Goal: Check status

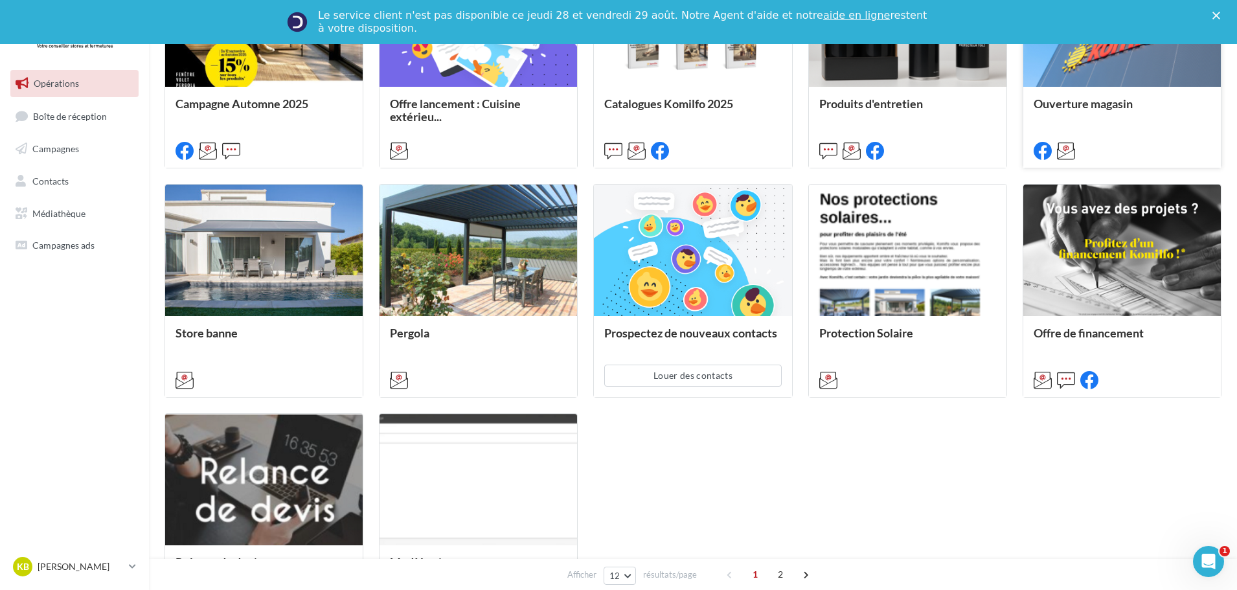
scroll to position [518, 0]
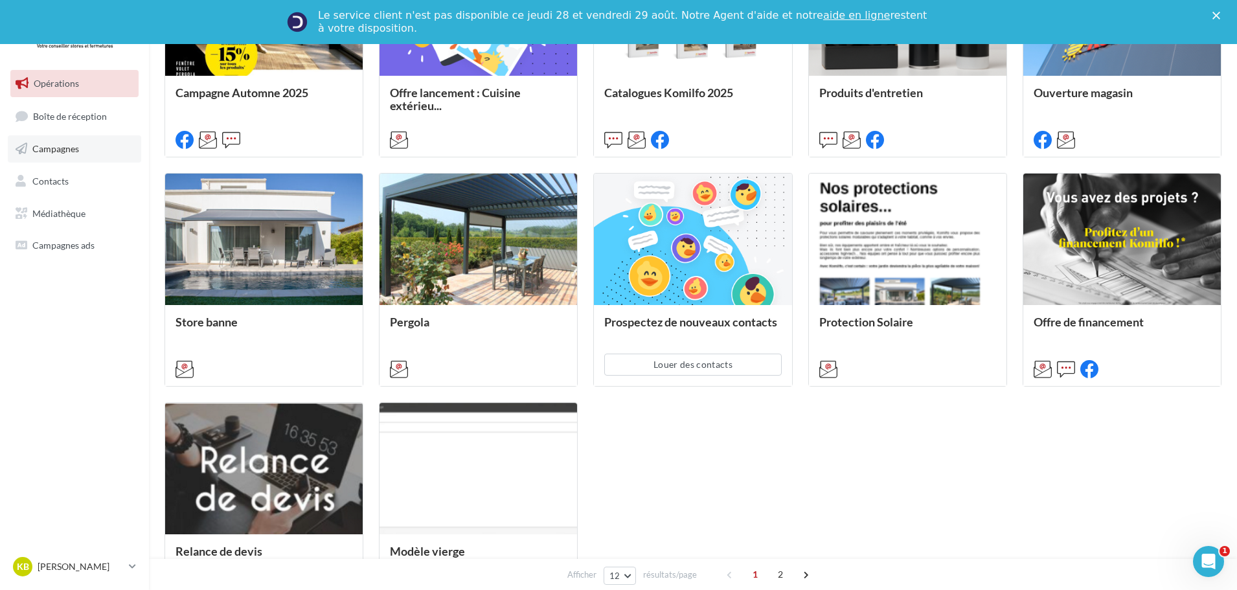
click at [90, 153] on link "Campagnes" at bounding box center [74, 148] width 133 height 27
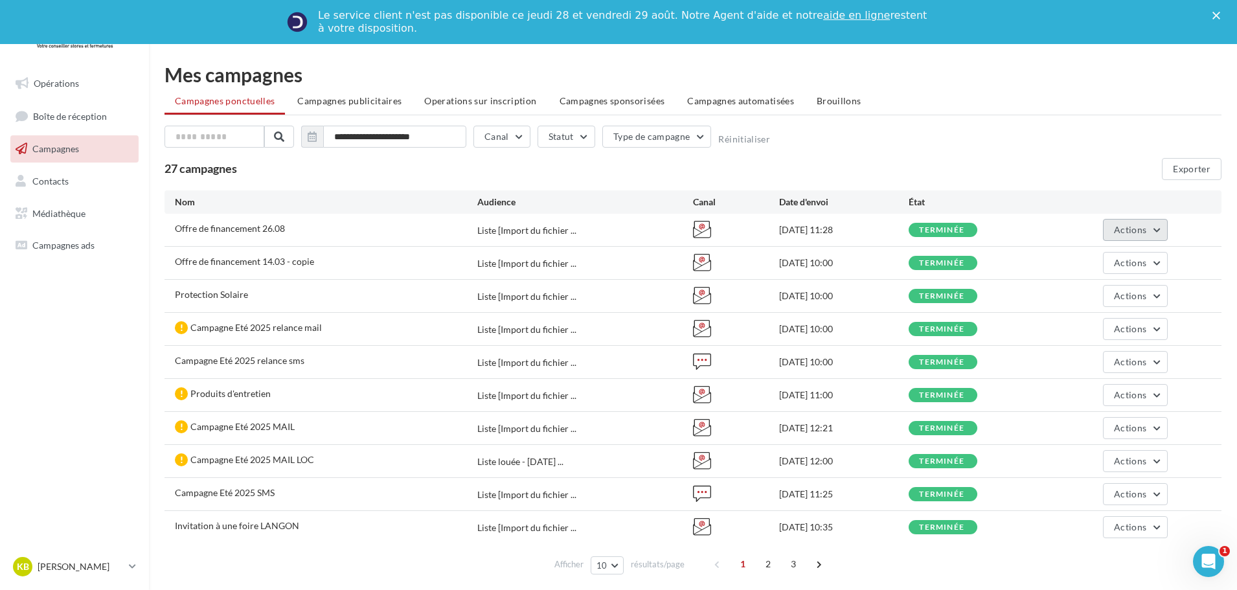
click at [1155, 233] on button "Actions" at bounding box center [1135, 230] width 65 height 22
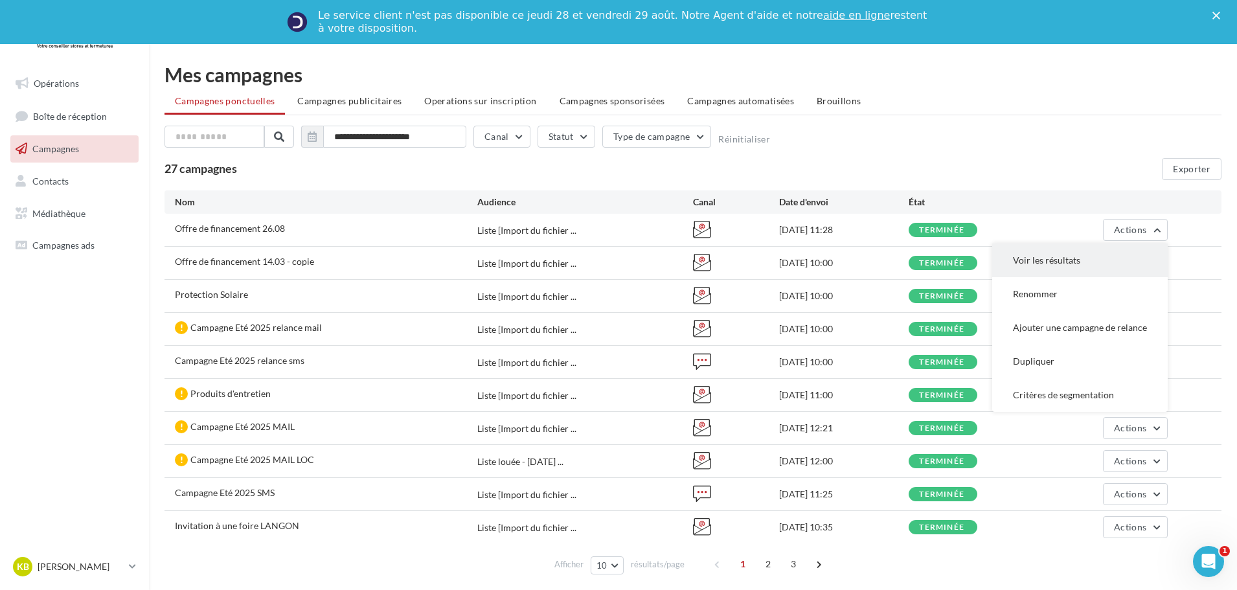
click at [1068, 259] on button "Voir les résultats" at bounding box center [1079, 260] width 175 height 34
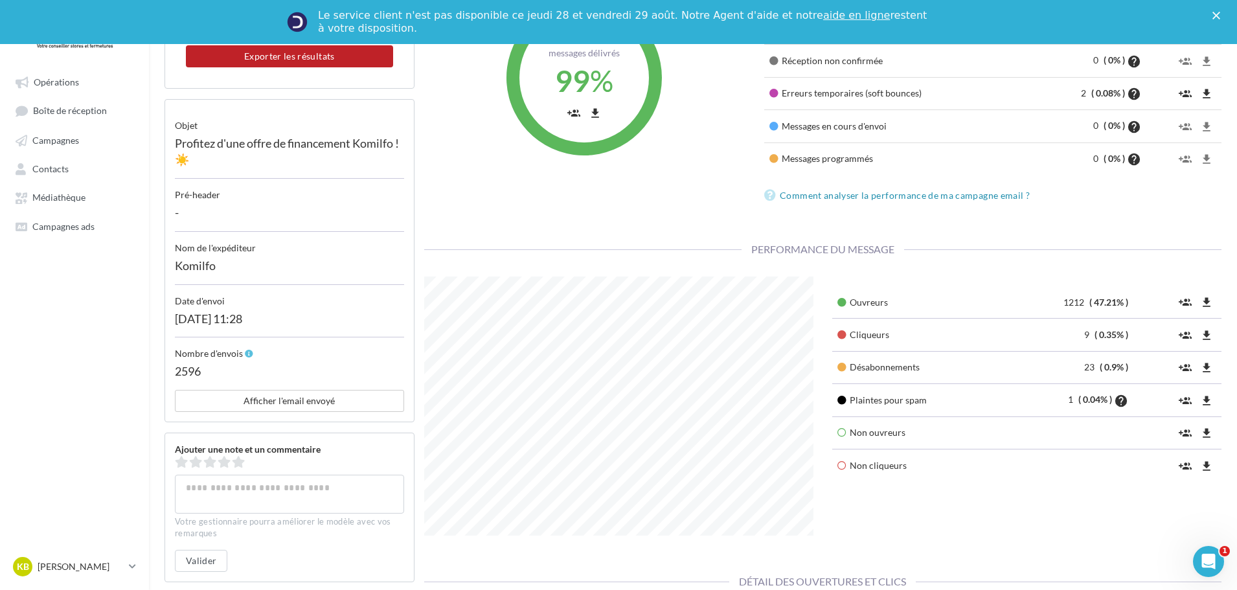
scroll to position [259, 0]
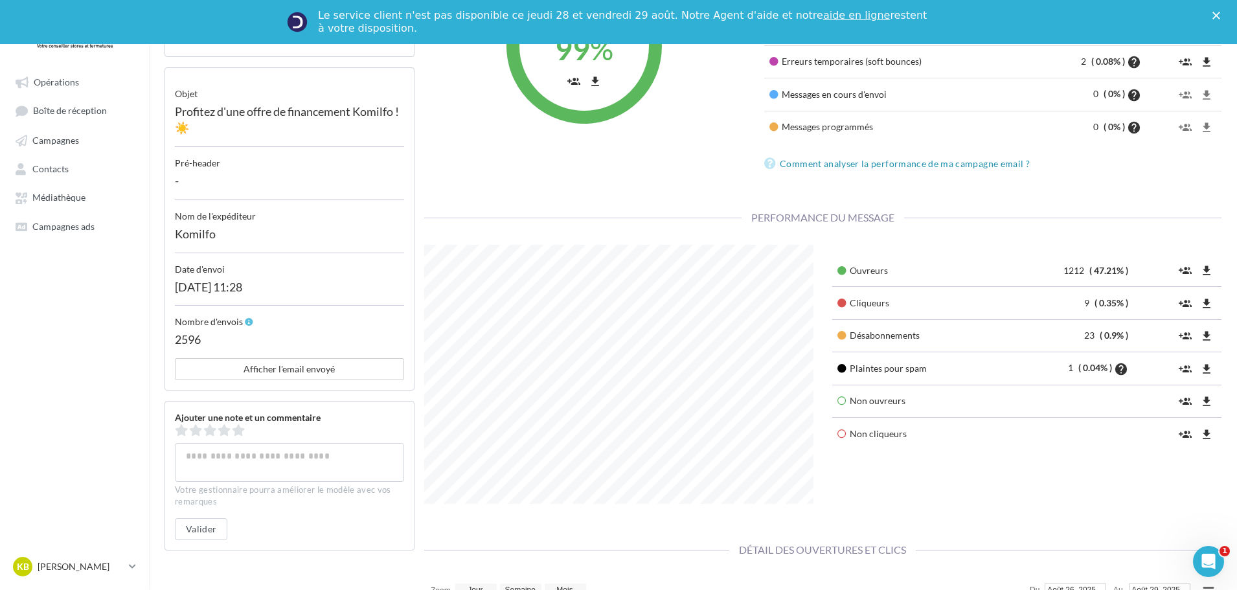
click at [1071, 366] on span "1" at bounding box center [1072, 367] width 8 height 11
